Goal: Complete application form: Complete application form

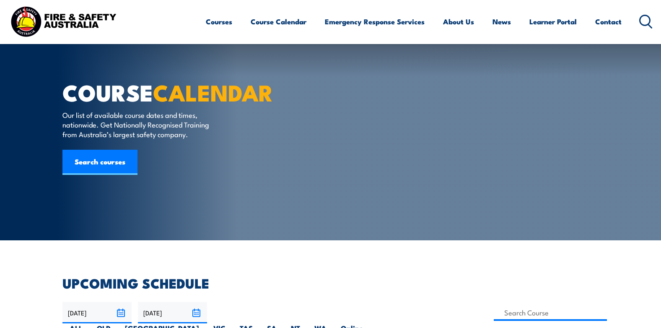
click at [609, 22] on link "Contact" at bounding box center [608, 21] width 26 height 22
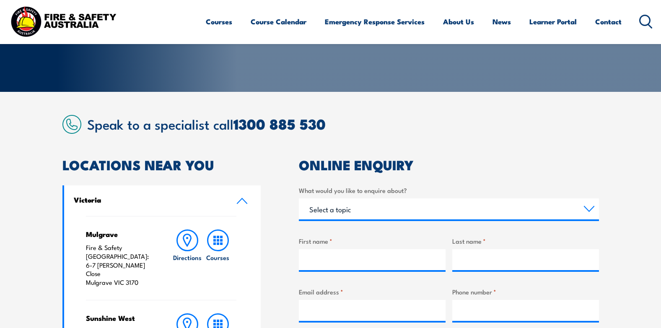
scroll to position [294, 0]
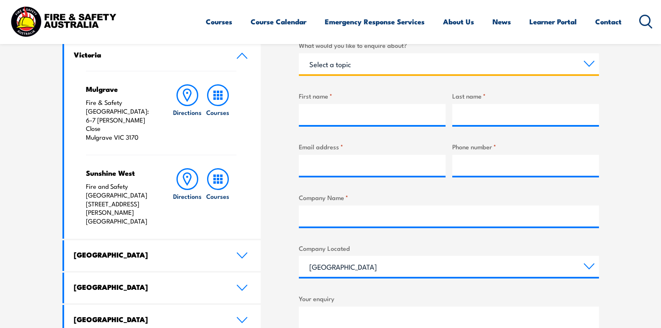
click at [445, 56] on select "Select a topic Training Emergency Response Services General Enquiry" at bounding box center [449, 63] width 300 height 21
select select "Training"
click at [299, 53] on select "Select a topic Training Emergency Response Services General Enquiry" at bounding box center [449, 63] width 300 height 21
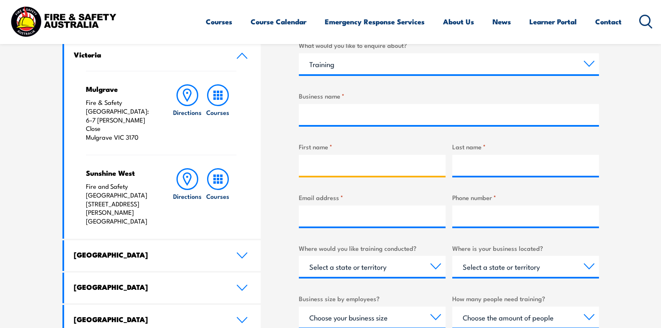
click at [357, 166] on input "First name *" at bounding box center [372, 165] width 147 height 21
type input "vince"
type input "10"
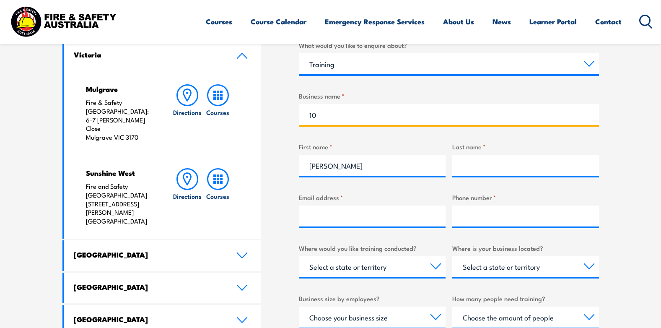
type input "Symington"
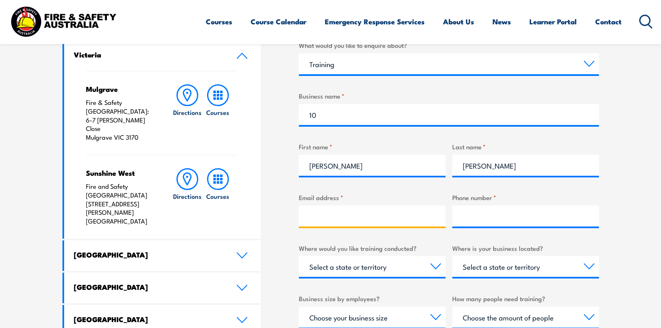
type input "vince_sym@yahoo.com.au"
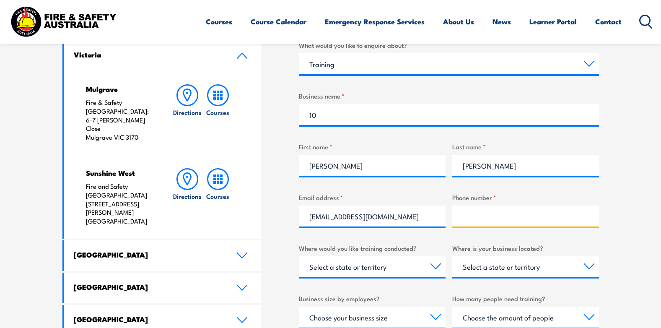
type input "0424142232"
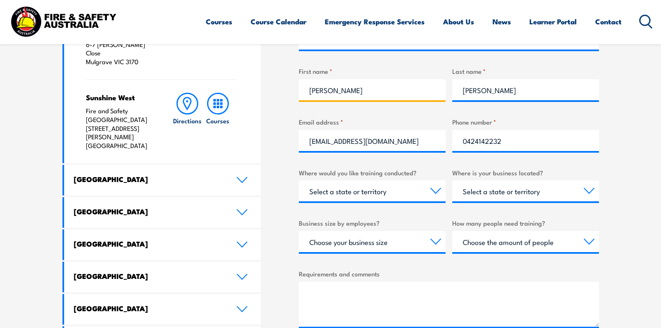
scroll to position [377, 0]
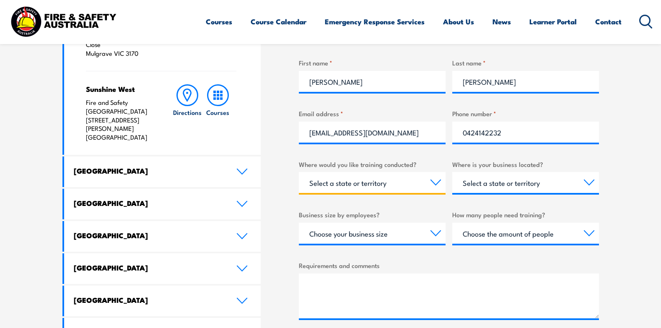
click at [436, 180] on select "Select a state or territory Nationally - multiple locations QLD NSW VIC SA ACT …" at bounding box center [372, 182] width 147 height 21
select select "QLD"
click at [299, 172] on select "Select a state or territory Nationally - multiple locations QLD NSW VIC SA ACT …" at bounding box center [372, 182] width 147 height 21
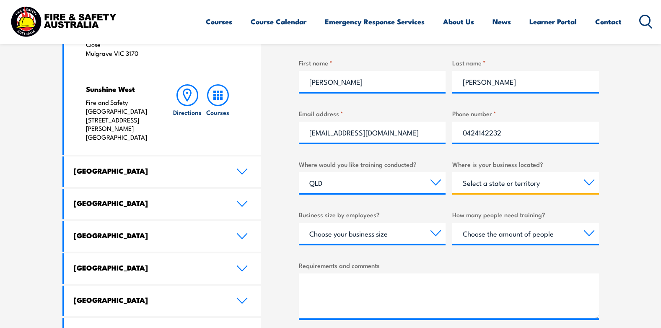
click at [587, 183] on select "Select a state or territory QLD NSW VIC SA ACT WA TAS NT" at bounding box center [525, 182] width 147 height 21
click at [568, 181] on select "Select a state or territory QLD NSW VIC SA ACT WA TAS NT" at bounding box center [525, 182] width 147 height 21
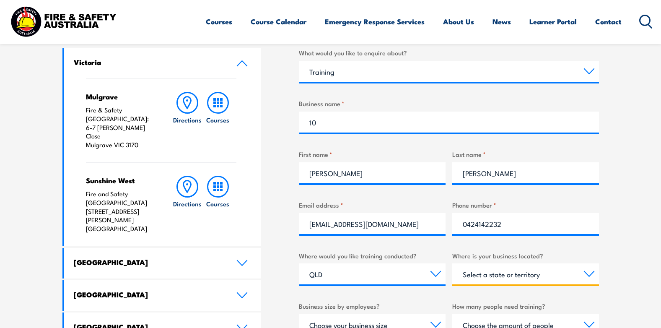
scroll to position [294, 0]
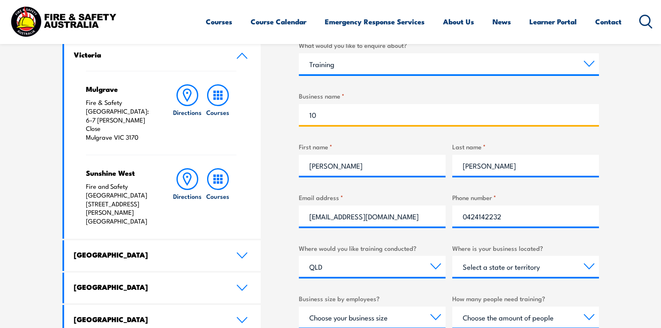
click at [391, 121] on input "10" at bounding box center [449, 114] width 300 height 21
type input "1"
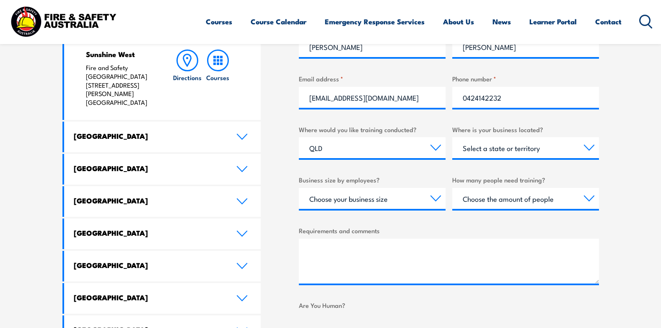
scroll to position [419, 0]
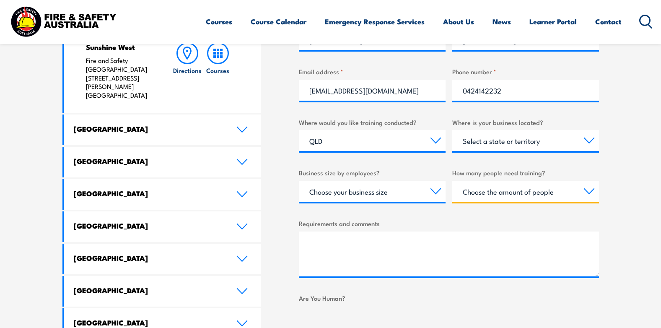
click at [584, 191] on select "Choose the amount of people 1 to 4 5 to 19 20+" at bounding box center [525, 191] width 147 height 21
select select "1 to 4"
click at [452, 181] on select "Choose the amount of people 1 to 4 5 to 19 20+" at bounding box center [525, 191] width 147 height 21
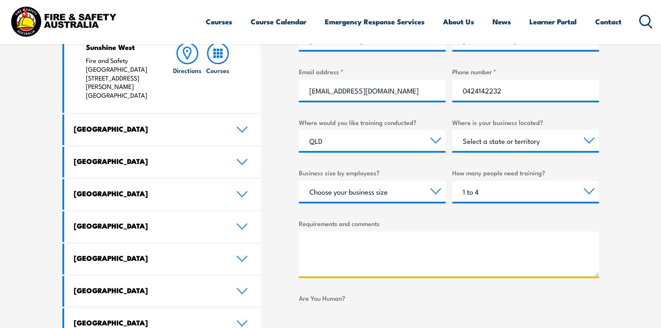
click at [408, 239] on textarea "Requirements and comments" at bounding box center [449, 253] width 300 height 45
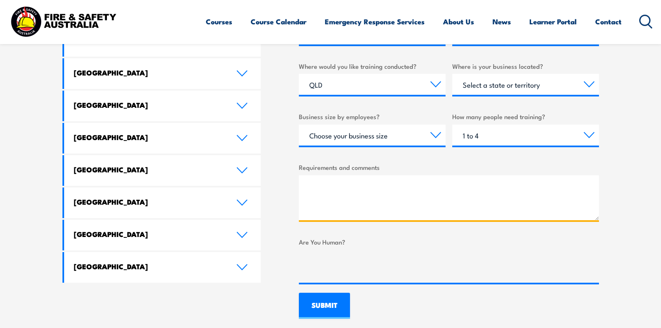
scroll to position [503, 0]
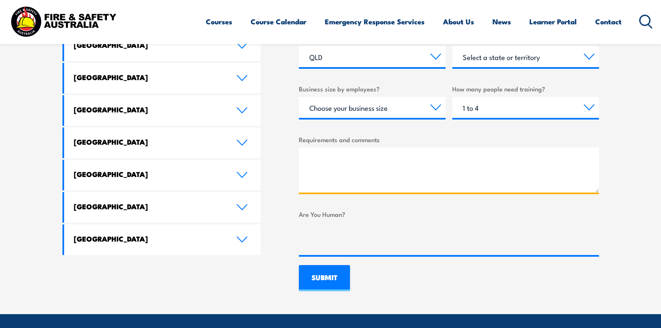
paste textarea "Good morning, I am inquiring about the Emergency Response Team Leader (ERTL) tr…"
click at [386, 163] on textarea "Good morning, I am inquiring about the Emergency Response Team Leader (ERTL) tr…" at bounding box center [449, 170] width 300 height 45
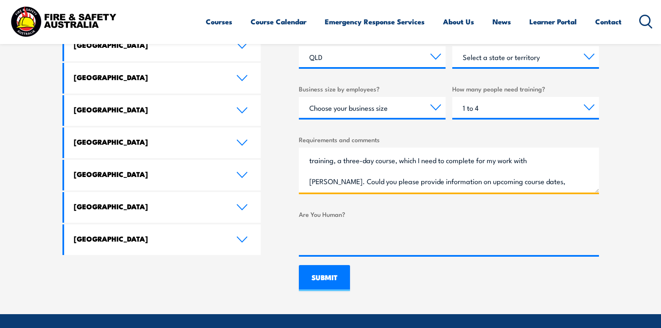
scroll to position [0, 0]
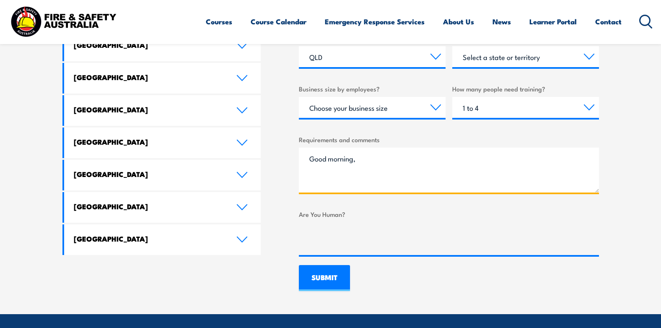
click at [392, 170] on textarea "Good morning, I am inquiring about the Emergency Response Team Leader (ERTL) tr…" at bounding box center [449, 170] width 300 height 45
click at [390, 164] on textarea "Good morning, I am inquiring about the Emergency Response Team Leader (ERTL) tr…" at bounding box center [449, 170] width 300 height 45
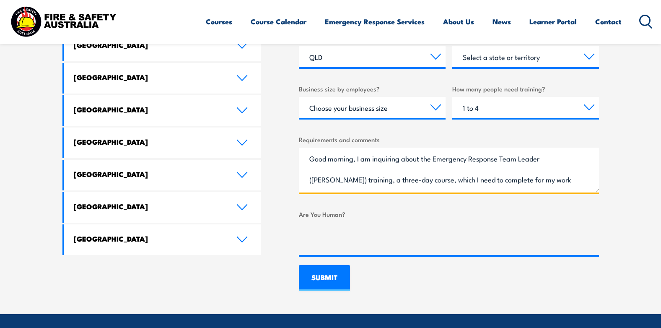
click at [423, 175] on textarea "Good morning, I am inquiring about the Emergency Response Team Leader (ERTL) tr…" at bounding box center [449, 170] width 300 height 45
click at [417, 168] on textarea "Good morning, I am inquiring about the Emergency Response Team Leader (ERTL) tr…" at bounding box center [449, 170] width 300 height 45
click at [569, 161] on textarea "Good morning, I am inquiring about the Emergency Response Team Leader (ERTL) tr…" at bounding box center [449, 170] width 300 height 45
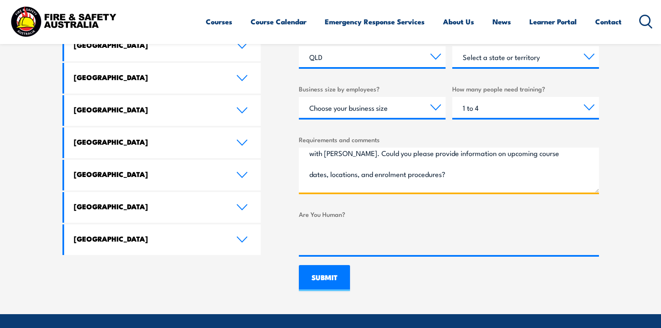
scroll to position [60, 0]
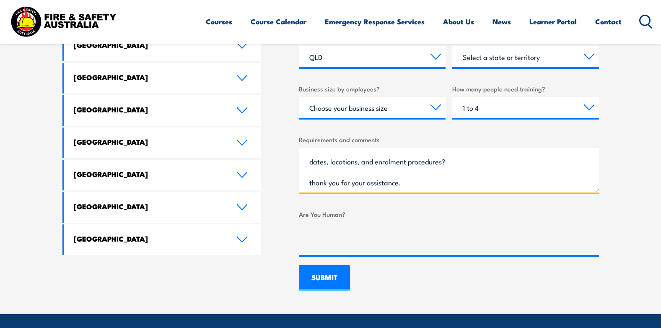
click at [400, 175] on textarea "Good morning, I am inquiring about the Emergency Response Team Leader (ERTL) , …" at bounding box center [449, 170] width 300 height 45
click at [370, 170] on textarea "Good morning, I am inquiring about the Emergency Response Team Leader (ERTL) , …" at bounding box center [449, 170] width 300 height 45
click at [414, 181] on textarea "Good morning, I am inquiring about the Emergency Response Team Leader (ERTL) , …" at bounding box center [449, 170] width 300 height 45
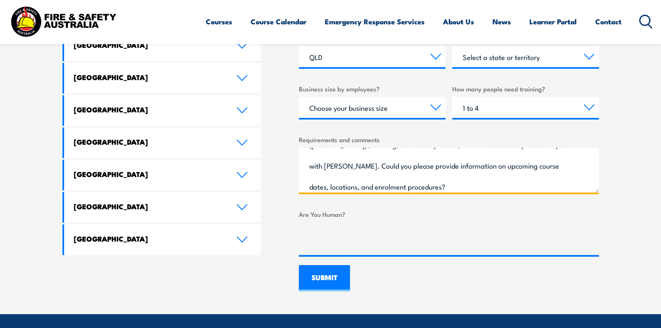
scroll to position [0, 0]
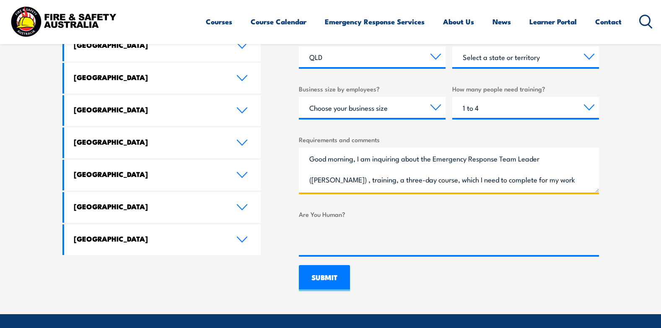
click at [579, 159] on textarea "Good morning, I am inquiring about the Emergency Response Team Leader (ERTL) , …" at bounding box center [449, 170] width 300 height 45
click at [563, 181] on textarea "Good morning, I am inquiring about the Emergency Response Team Leader (ERTL) , …" at bounding box center [449, 170] width 300 height 45
paste textarea "Lead Emergency Teams (LET) training (PMAWHS311)"
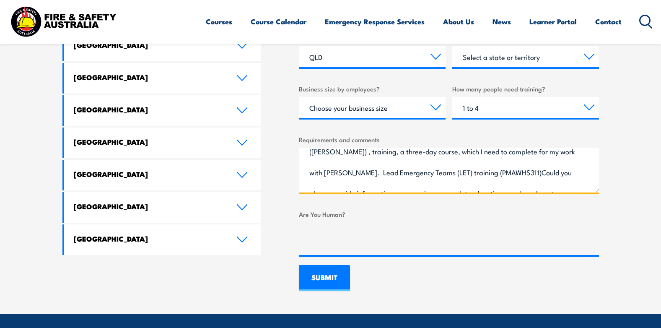
scroll to position [13, 0]
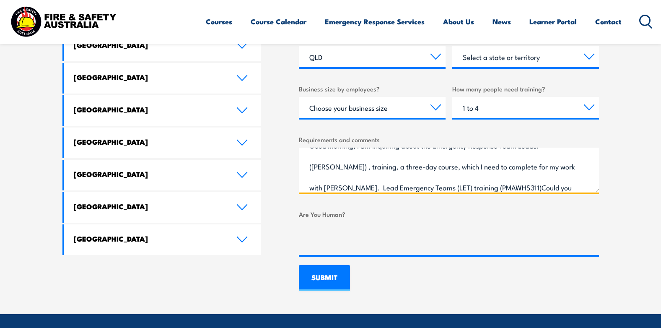
click at [557, 186] on textarea "Good morning, I am inquiring about the Emergency Response Team Leader (ERTL) , …" at bounding box center [449, 170] width 300 height 45
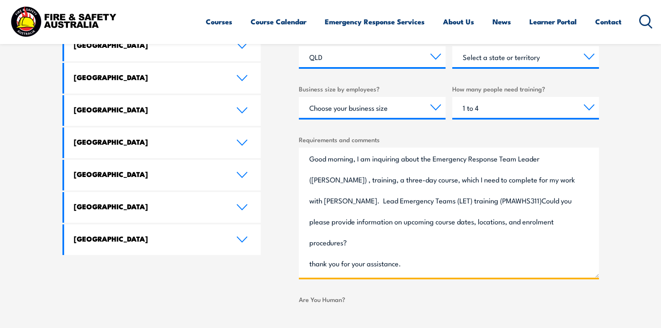
scroll to position [0, 0]
drag, startPoint x: 598, startPoint y: 190, endPoint x: 590, endPoint y: 275, distance: 86.0
click at [590, 275] on textarea "Good morning, I am inquiring about the Emergency Response Team Leader (ERTL) , …" at bounding box center [449, 213] width 300 height 130
click at [557, 179] on textarea "Good morning, I am inquiring about the Emergency Response Team Leader (ERTL) , …" at bounding box center [449, 213] width 300 height 130
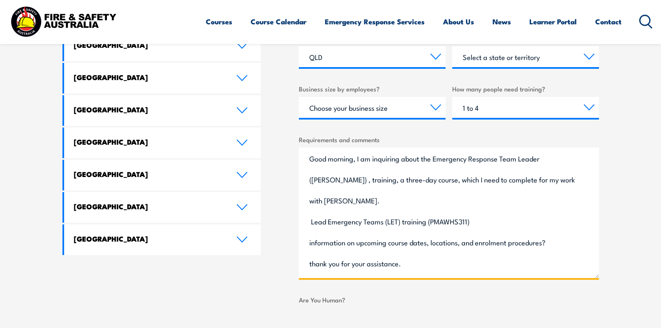
click at [309, 221] on textarea "Good morning, I am inquiring about the Emergency Response Team Leader (ERTL) , …" at bounding box center [449, 213] width 300 height 130
click at [310, 199] on textarea "Good morning, I am inquiring about the Emergency Response Team Leader (ERTL) , …" at bounding box center [449, 213] width 300 height 130
click at [506, 198] on textarea "Good morning, I am inquiring about the Emergency Response Team Leader (ERTL) , …" at bounding box center [449, 213] width 300 height 130
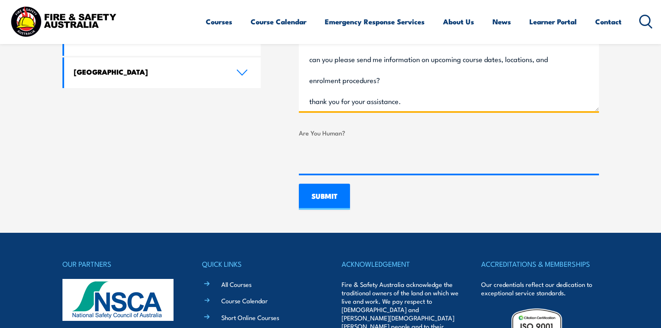
scroll to position [671, 0]
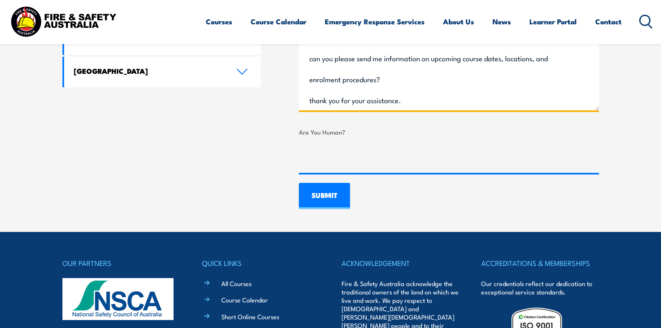
type textarea "Good morning, I am inquiring about the Emergency Response Team Leader (ERTL) , …"
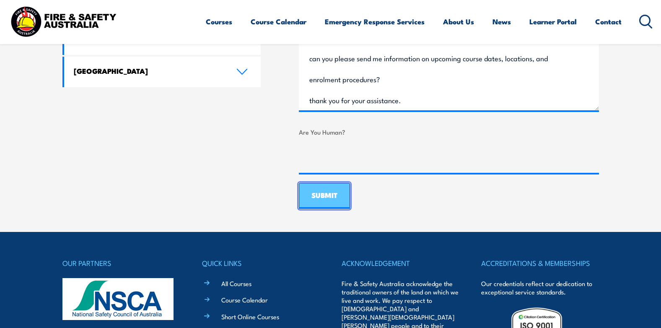
click at [322, 191] on input "SUBMIT" at bounding box center [324, 196] width 51 height 26
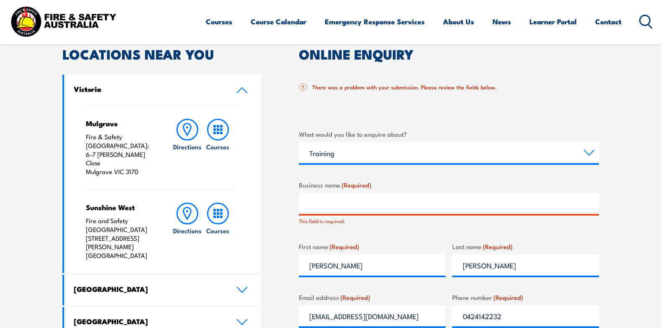
scroll to position [274, 0]
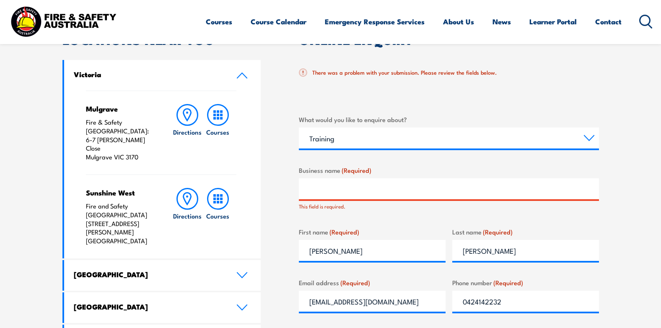
click at [421, 184] on input "Business name (Required)" at bounding box center [449, 188] width 300 height 21
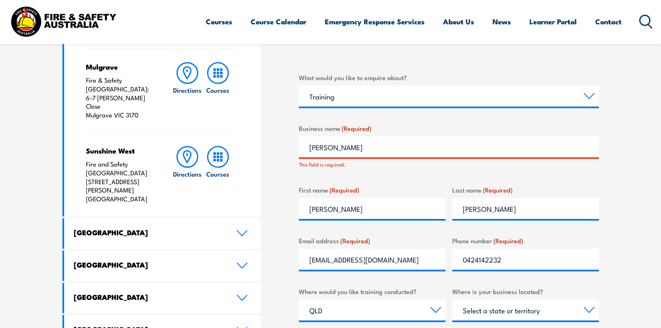
type input "Santos"
click at [412, 203] on input "vince" at bounding box center [372, 208] width 147 height 21
click at [639, 180] on section "Speak to a specialist call 1300 885 530 LOCATIONS NEAR YOU Victoria Mulgrave Fi…" at bounding box center [330, 246] width 661 height 643
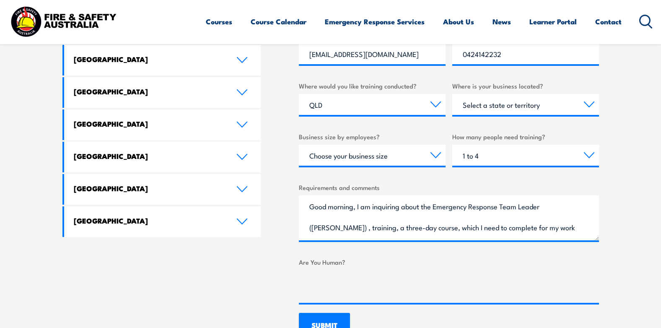
scroll to position [525, 0]
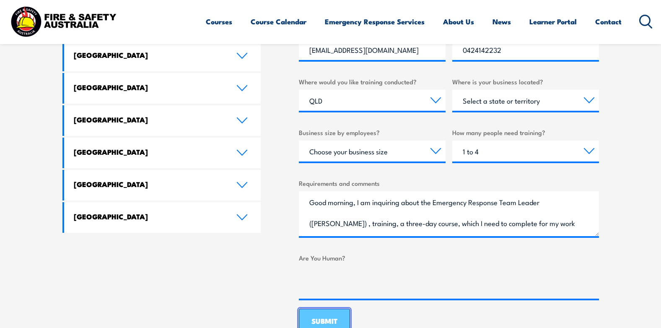
click at [322, 320] on input "SUBMIT" at bounding box center [324, 322] width 51 height 26
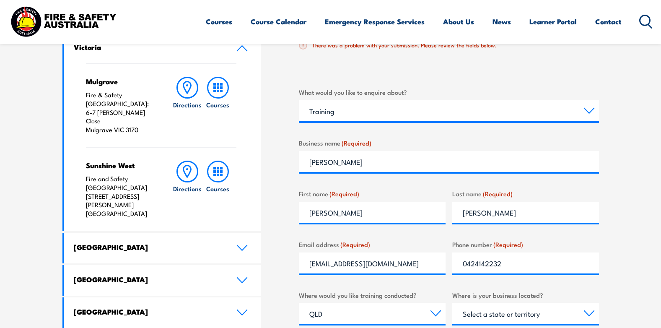
scroll to position [316, 0]
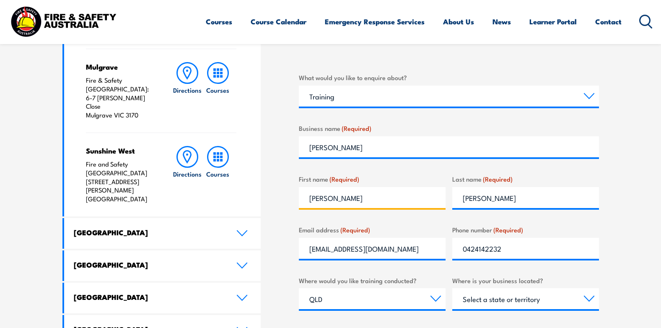
type input "vincent"
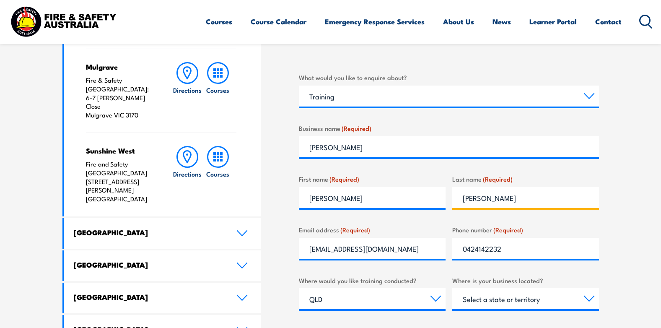
click at [507, 200] on input "Symington" at bounding box center [525, 197] width 147 height 21
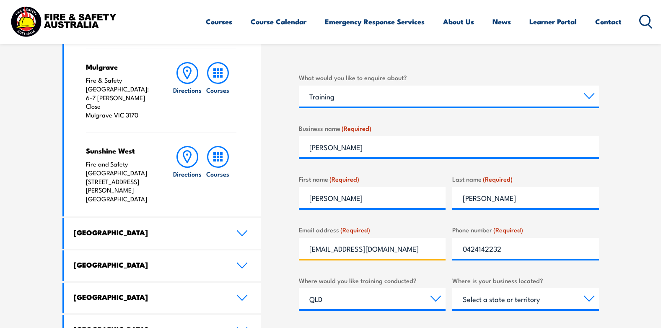
click at [409, 249] on input "vince_sym@yahoo.com.au" at bounding box center [372, 248] width 147 height 21
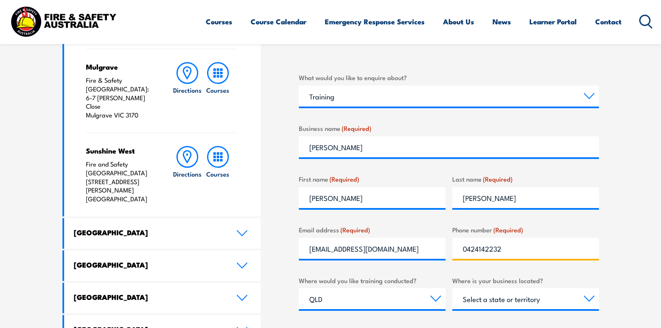
click at [532, 245] on input "0424142232" at bounding box center [525, 248] width 147 height 21
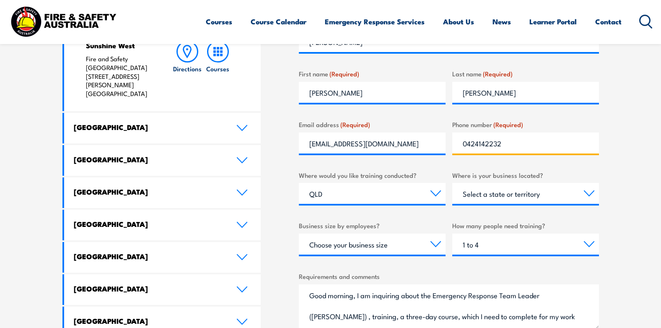
scroll to position [442, 0]
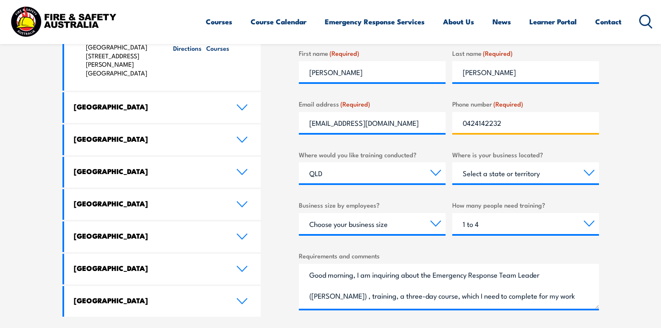
type input "0424142232"
click at [591, 172] on select "Select a state or territory QLD NSW VIC SA ACT WA TAS NT" at bounding box center [525, 172] width 147 height 21
select select "SA"
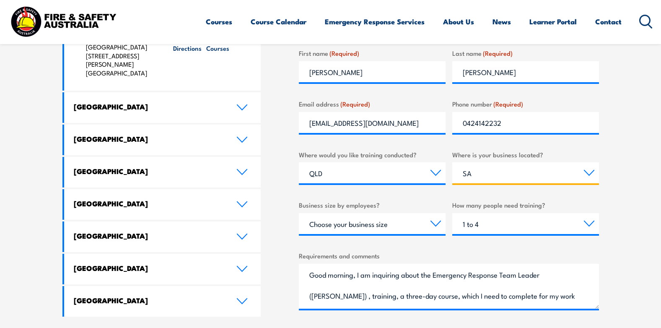
click at [452, 162] on select "Select a state or territory QLD NSW VIC SA ACT WA TAS NT" at bounding box center [525, 172] width 147 height 21
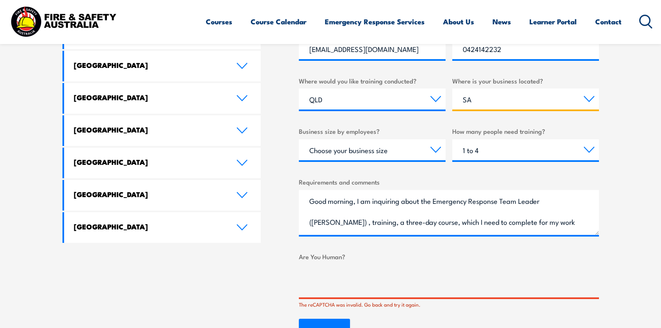
scroll to position [525, 0]
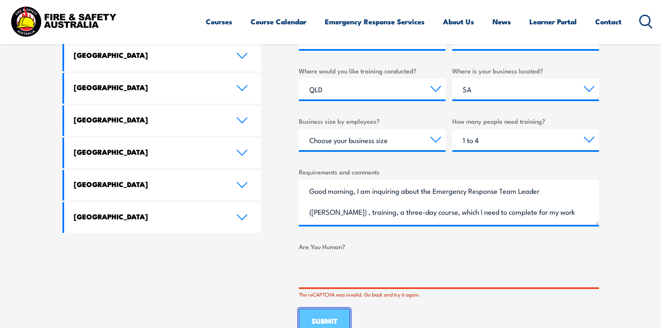
click at [328, 312] on input "SUBMIT" at bounding box center [324, 322] width 51 height 26
click at [329, 314] on input "SUBMIT" at bounding box center [324, 322] width 51 height 26
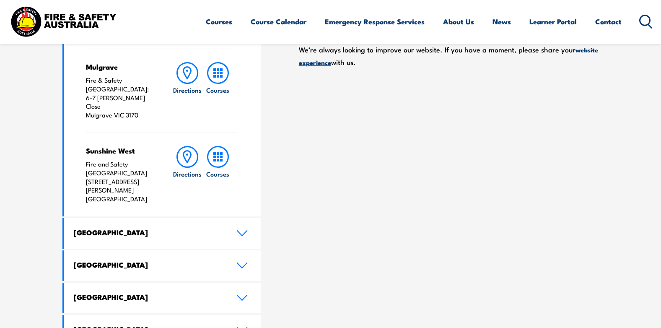
scroll to position [190, 0]
